Goal: Task Accomplishment & Management: Use online tool/utility

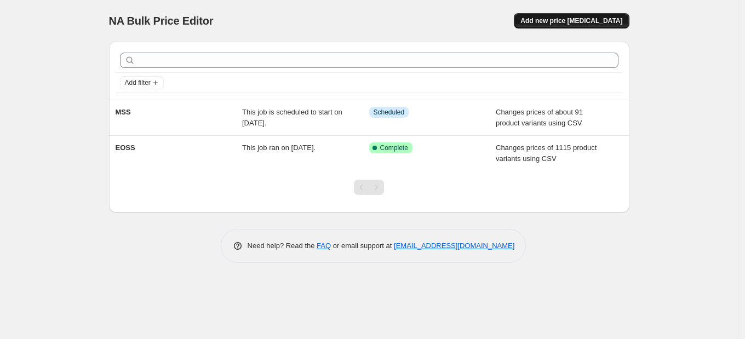
click at [575, 22] on span "Add new price [MEDICAL_DATA]" at bounding box center [572, 20] width 102 height 9
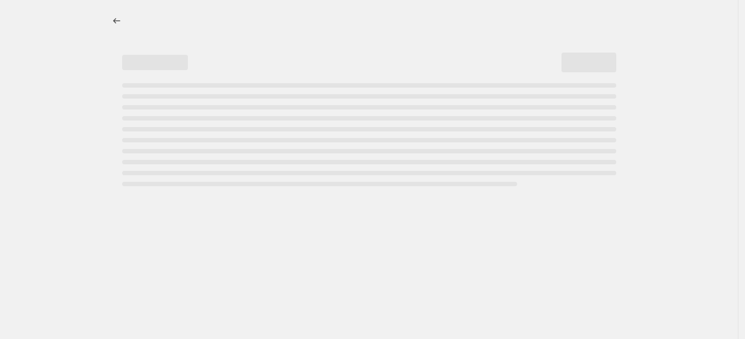
select select "percentage"
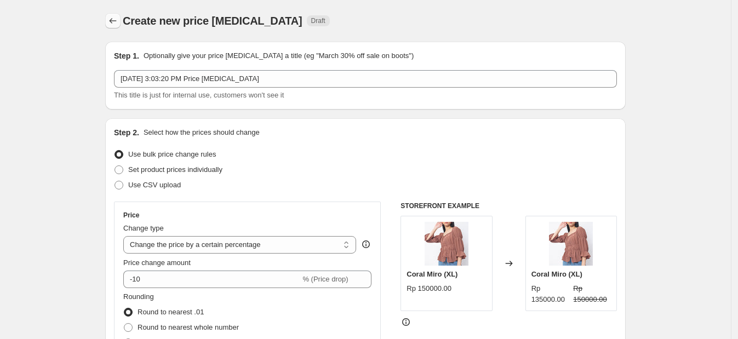
click at [118, 24] on icon "Price change jobs" at bounding box center [112, 20] width 11 height 11
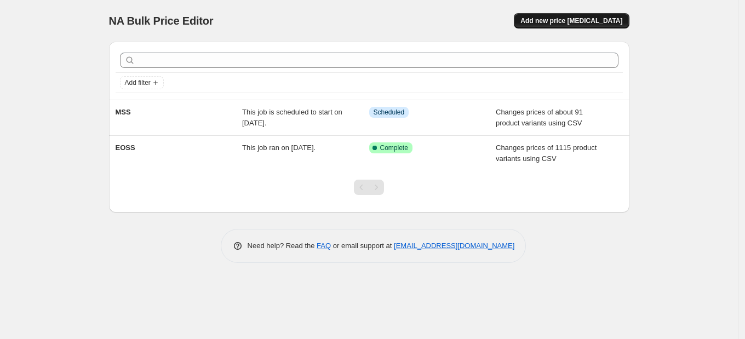
click at [571, 19] on span "Add new price [MEDICAL_DATA]" at bounding box center [572, 20] width 102 height 9
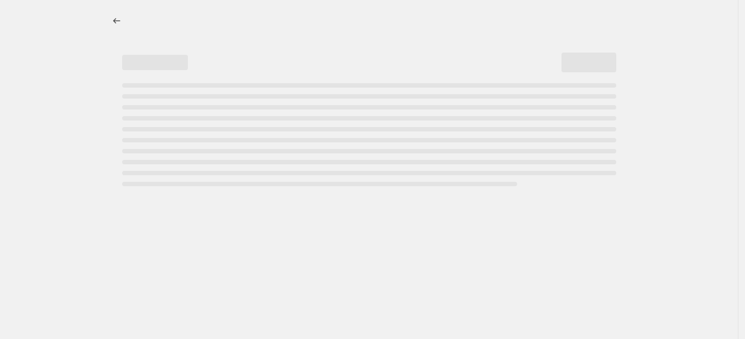
select select "percentage"
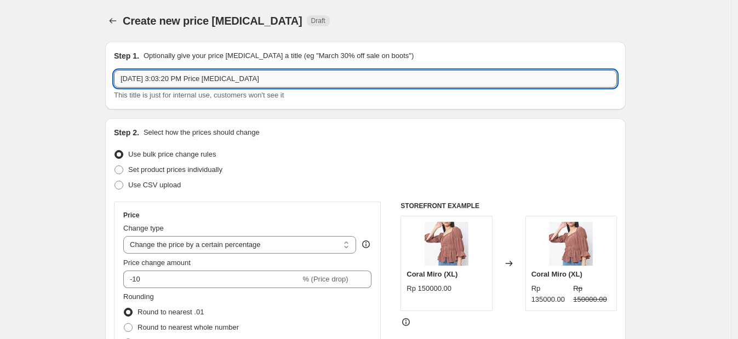
click at [164, 77] on input "[DATE] 3:03:20 PM Price [MEDICAL_DATA]" at bounding box center [365, 79] width 503 height 18
click at [164, 75] on input "[DATE] 3:03:20 PM Price [MEDICAL_DATA]" at bounding box center [365, 79] width 503 height 18
type input "MSS"
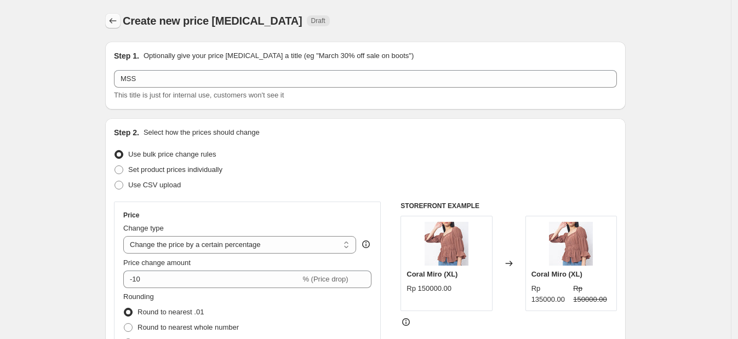
click at [118, 24] on icon "Price change jobs" at bounding box center [112, 20] width 11 height 11
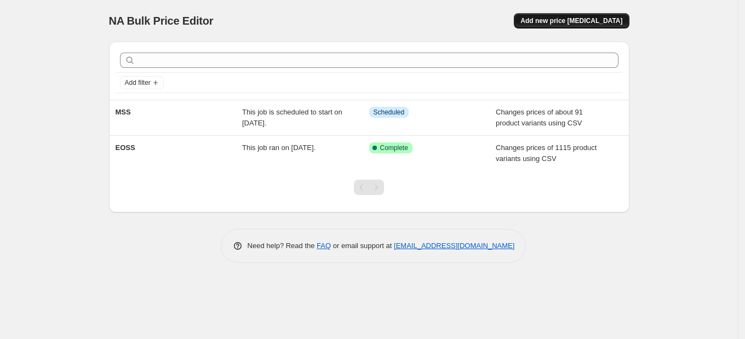
click at [586, 19] on span "Add new price [MEDICAL_DATA]" at bounding box center [572, 20] width 102 height 9
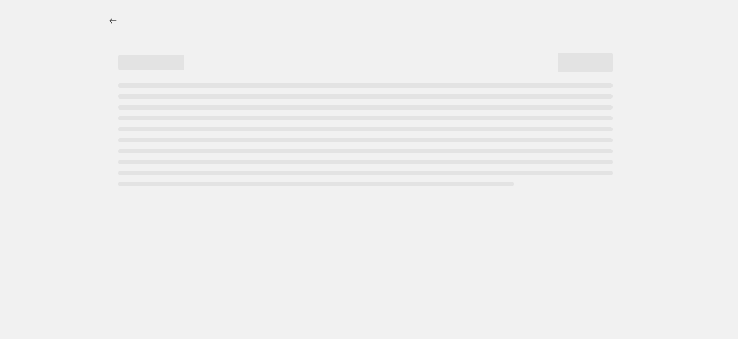
select select "percentage"
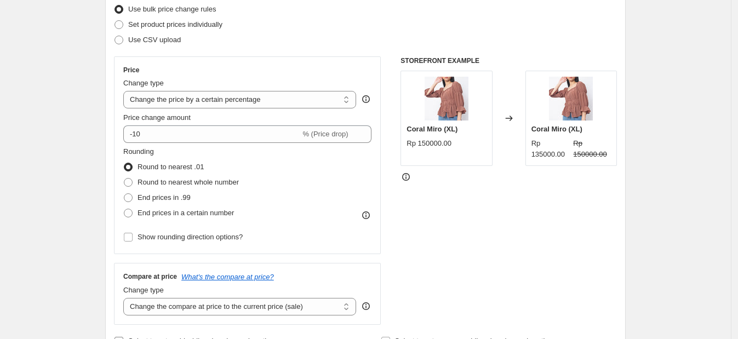
scroll to position [136, 0]
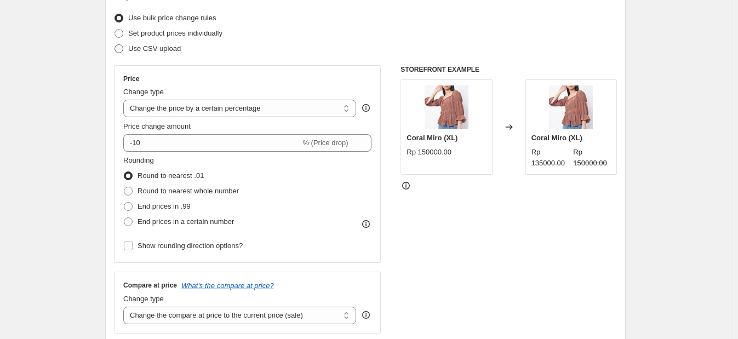
click at [156, 48] on span "Use CSV upload" at bounding box center [154, 48] width 53 height 8
click at [115, 45] on input "Use CSV upload" at bounding box center [115, 44] width 1 height 1
radio input "true"
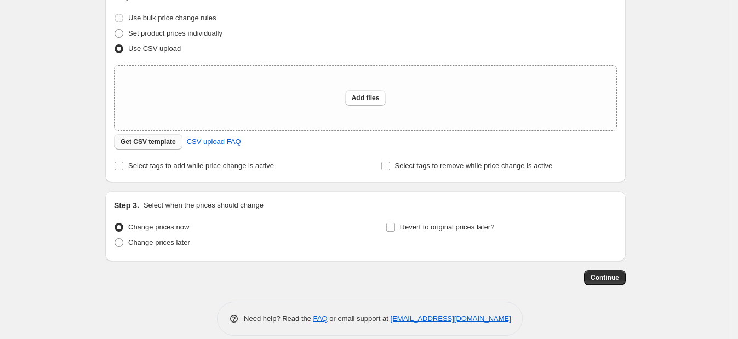
click at [153, 138] on span "Get CSV template" at bounding box center [148, 142] width 55 height 9
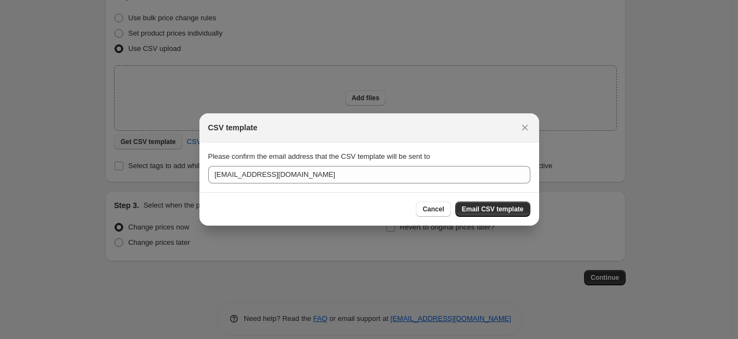
scroll to position [0, 0]
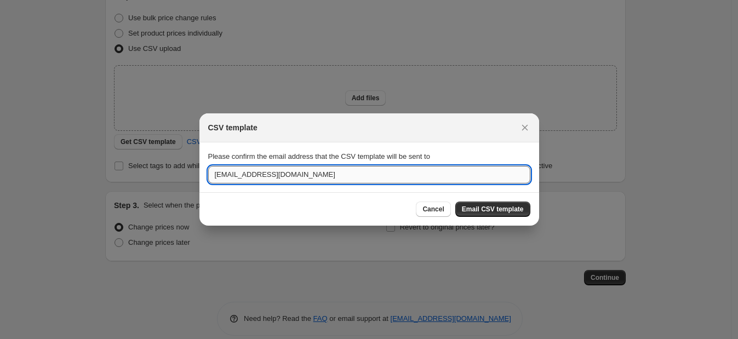
click at [457, 173] on input "[EMAIL_ADDRESS][DOMAIN_NAME]" at bounding box center [369, 175] width 322 height 18
click at [284, 178] on input "nurismiyat" at bounding box center [369, 175] width 322 height 18
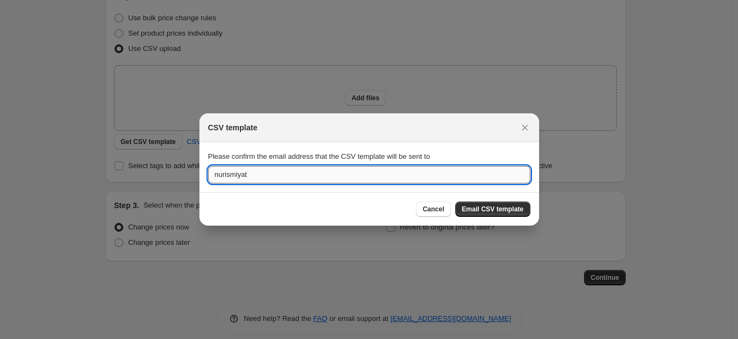
click at [283, 178] on input "nurismiyat" at bounding box center [369, 175] width 322 height 18
paste input "[EMAIL_ADDRESS][DOMAIN_NAME]"
type input "[EMAIL_ADDRESS][DOMAIN_NAME]"
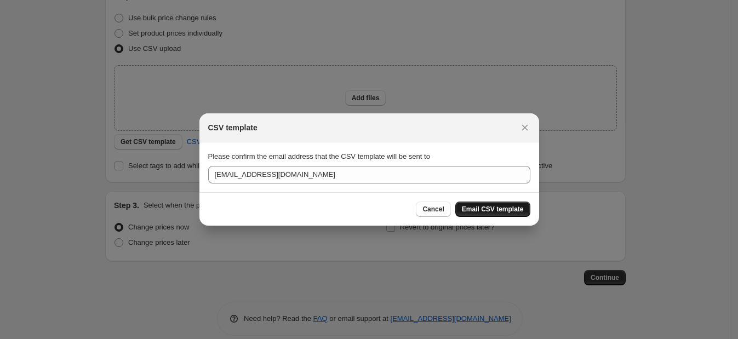
click at [515, 208] on span "Email CSV template" at bounding box center [493, 209] width 62 height 9
